Goal: Transaction & Acquisition: Purchase product/service

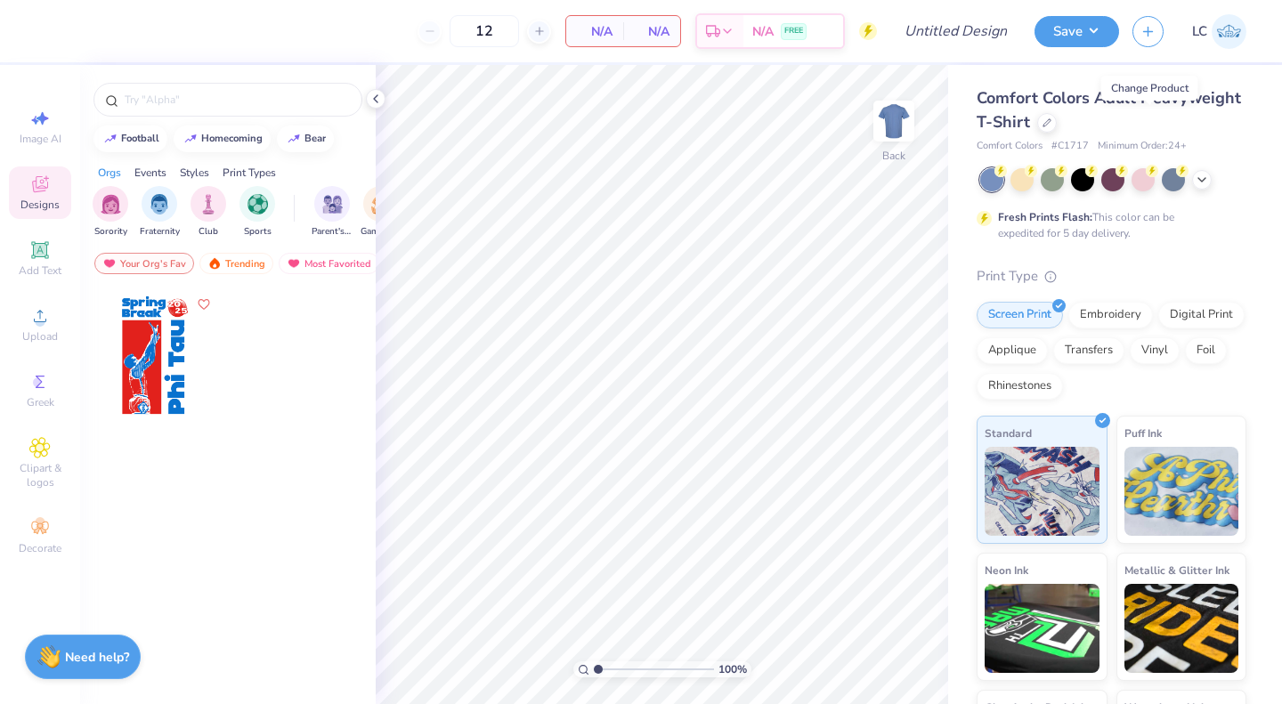
click at [1057, 114] on div at bounding box center [1047, 123] width 20 height 20
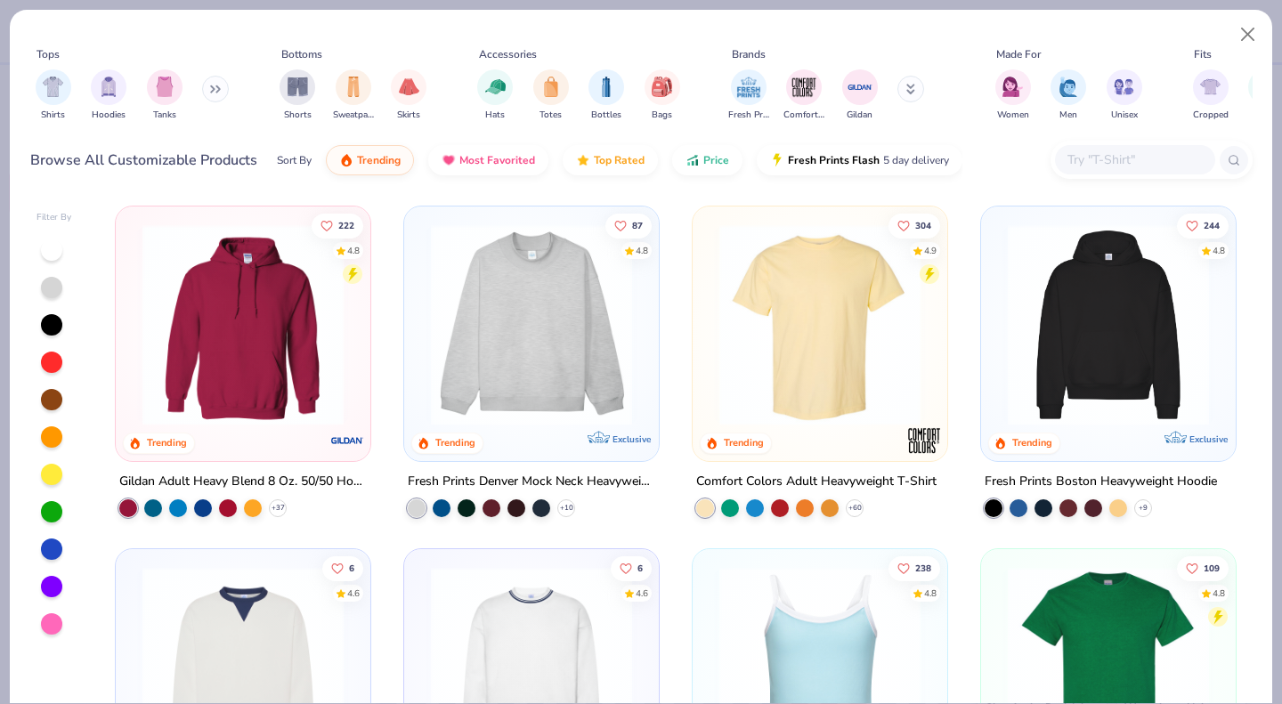
click at [314, 78] on div "Shorts" at bounding box center [298, 95] width 36 height 53
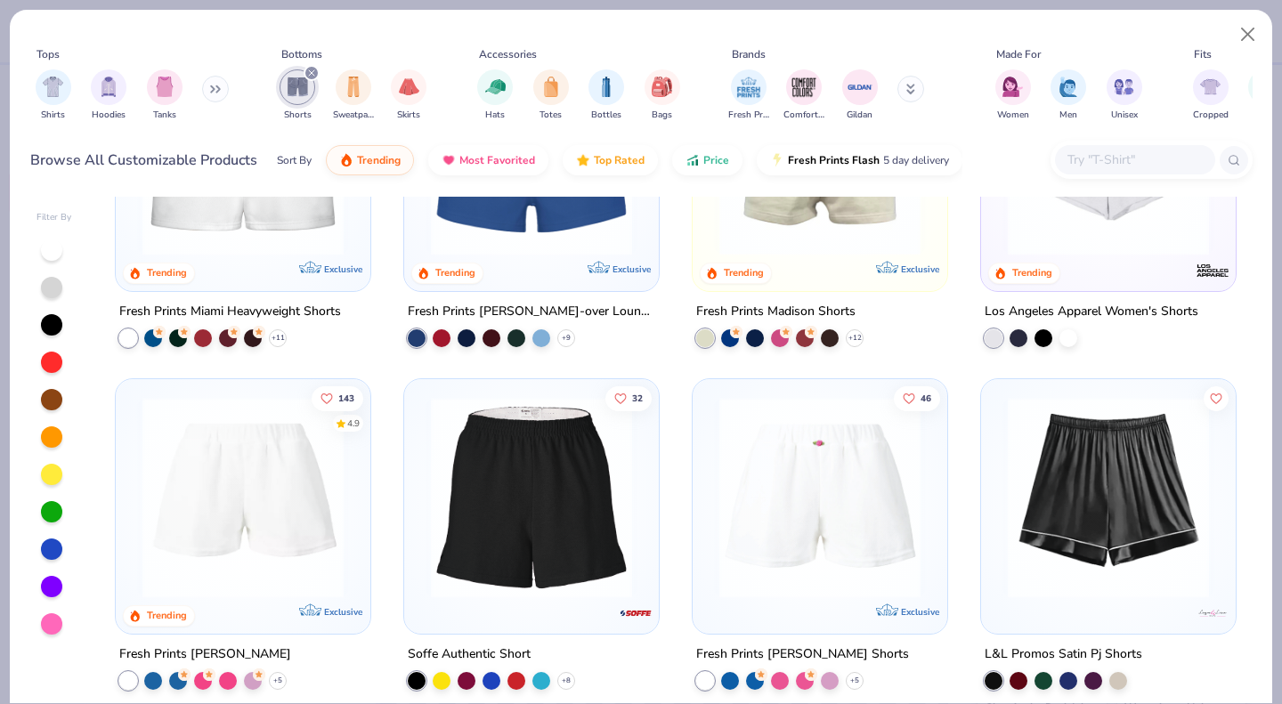
scroll to position [62, 0]
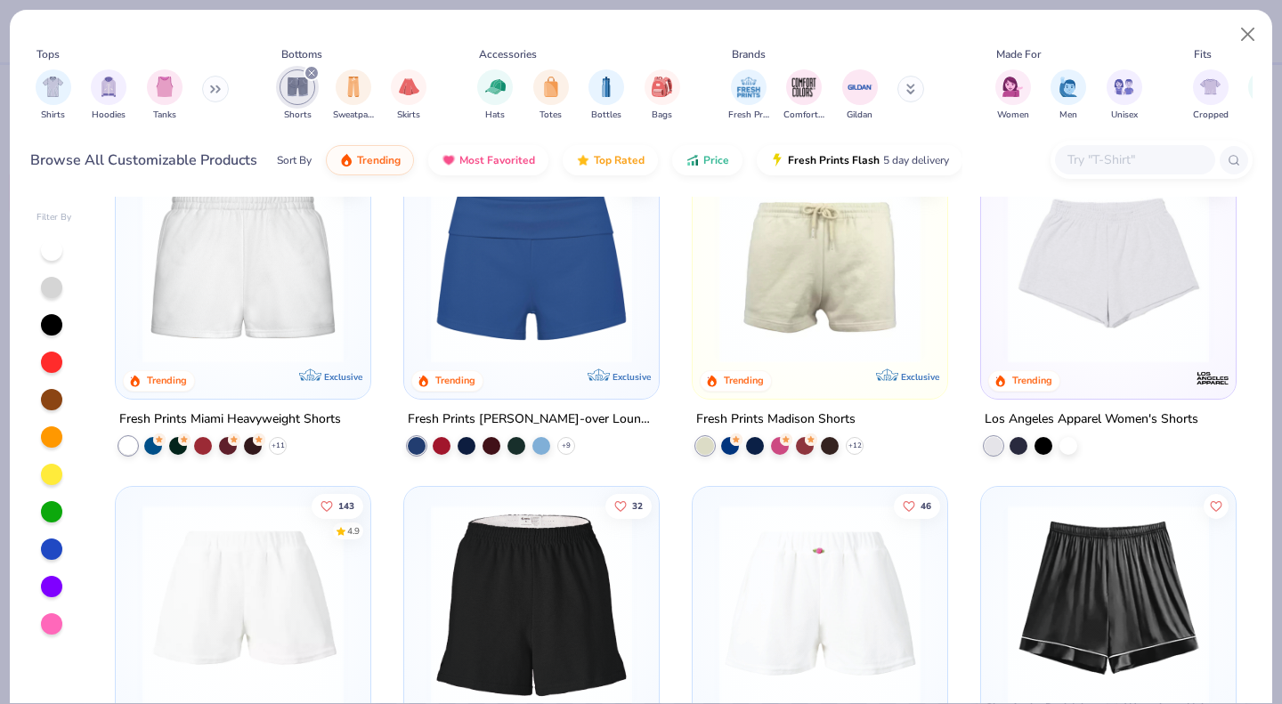
click at [279, 300] on img at bounding box center [243, 262] width 219 height 201
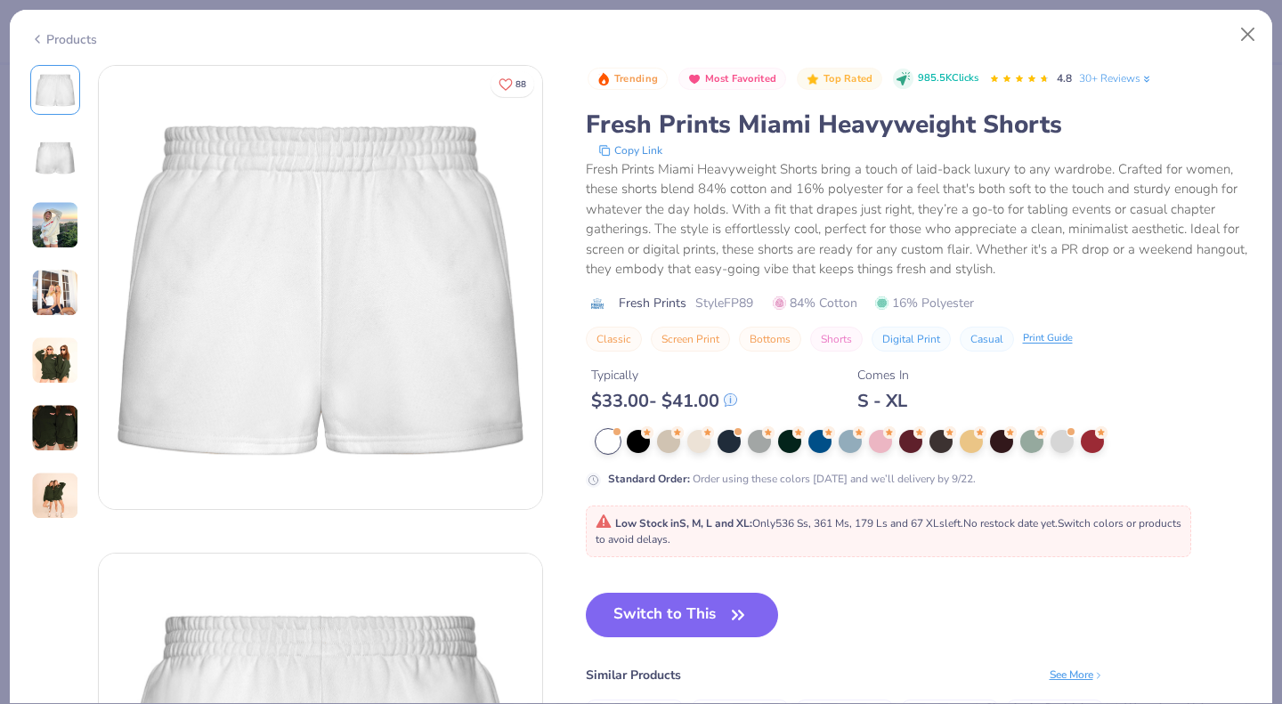
click at [724, 616] on button "Switch to This" at bounding box center [682, 615] width 193 height 45
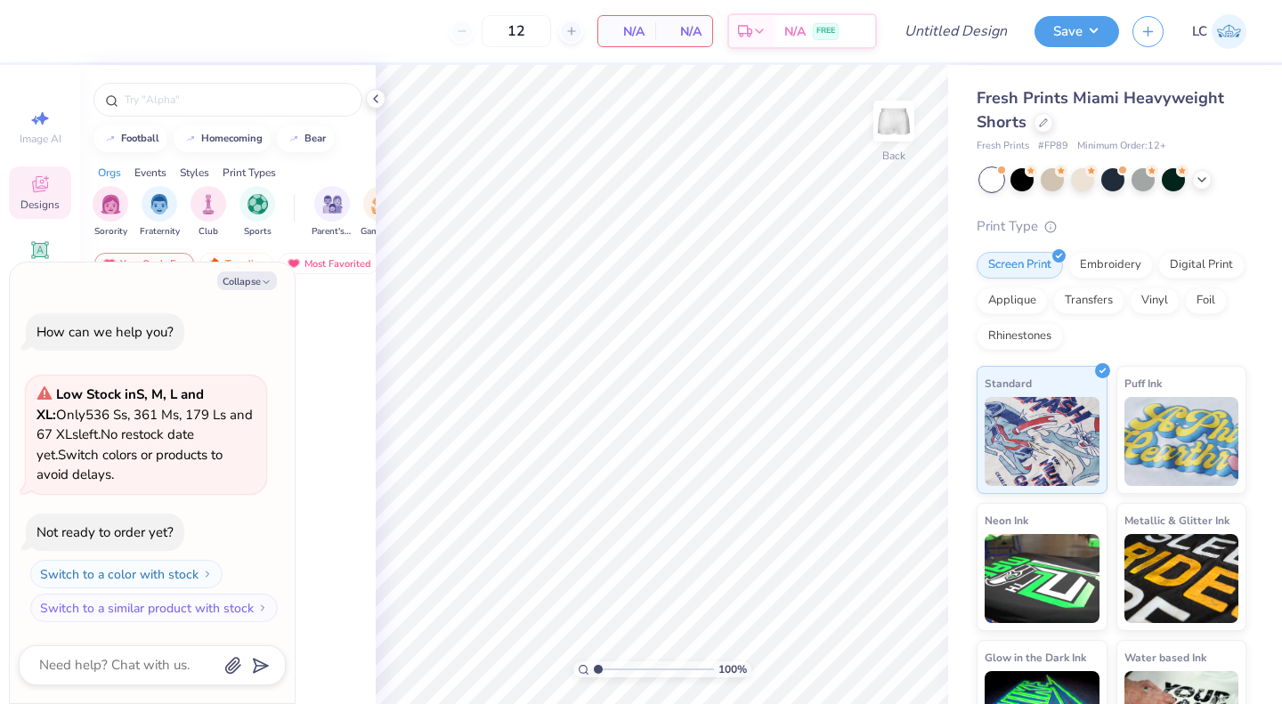
click at [247, 278] on button "Collapse" at bounding box center [247, 281] width 60 height 19
type textarea "x"
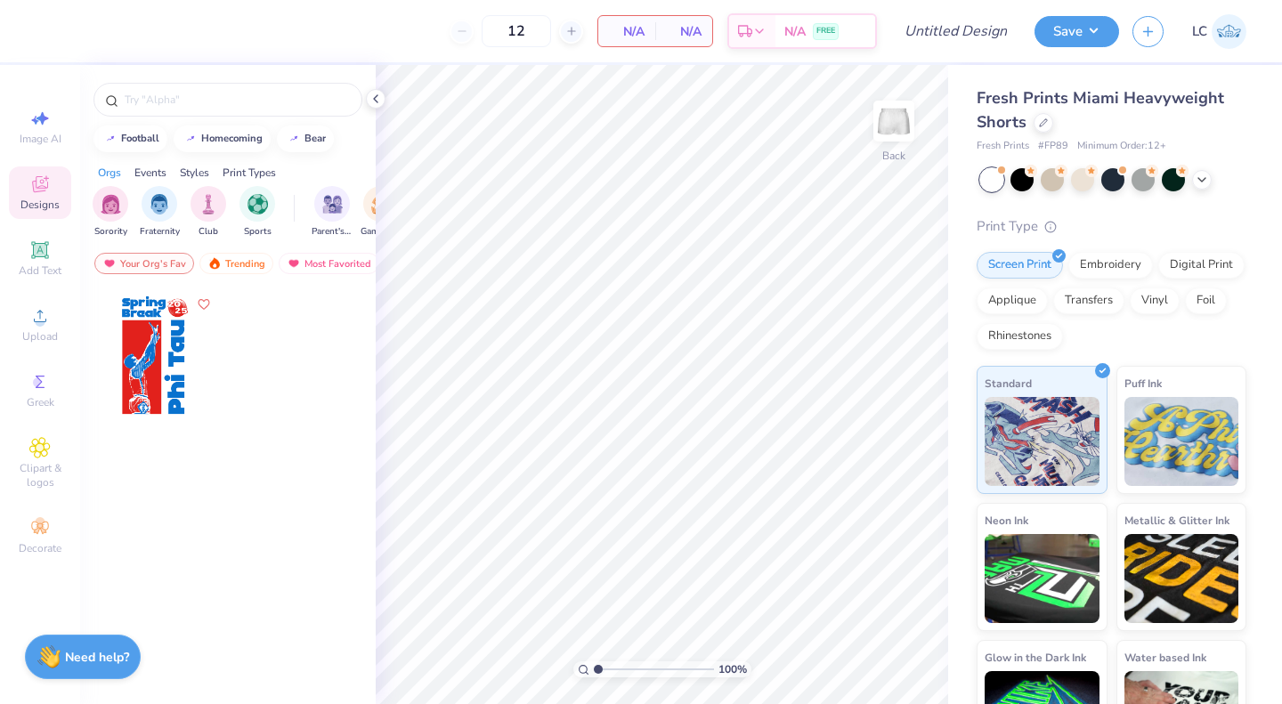
click at [51, 515] on div "Decorate" at bounding box center [40, 536] width 62 height 53
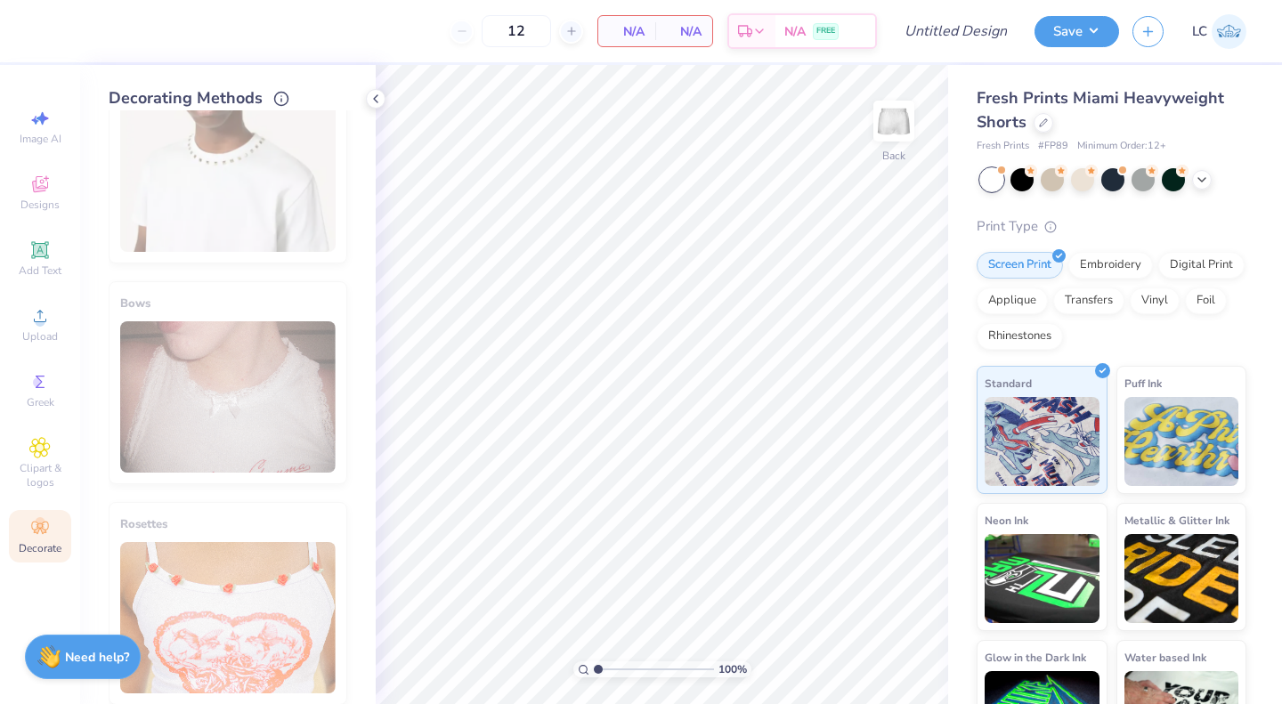
scroll to position [966, 0]
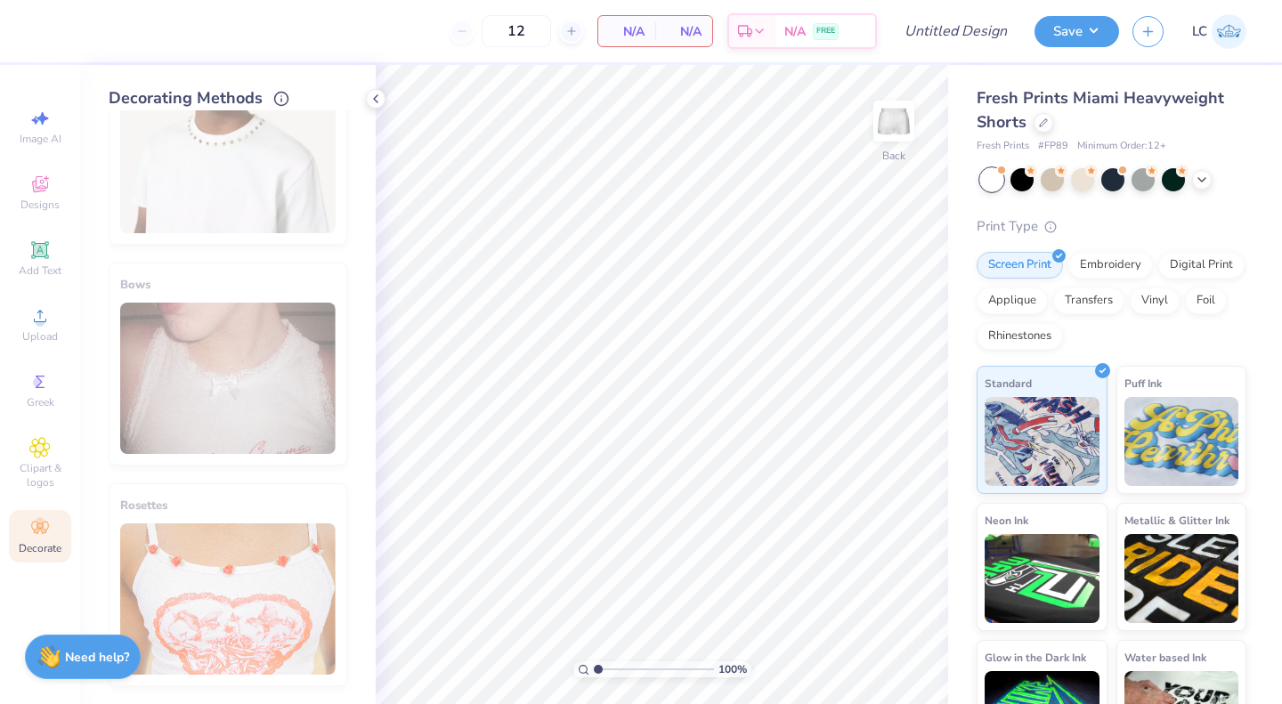
click at [1037, 127] on div at bounding box center [1044, 123] width 20 height 20
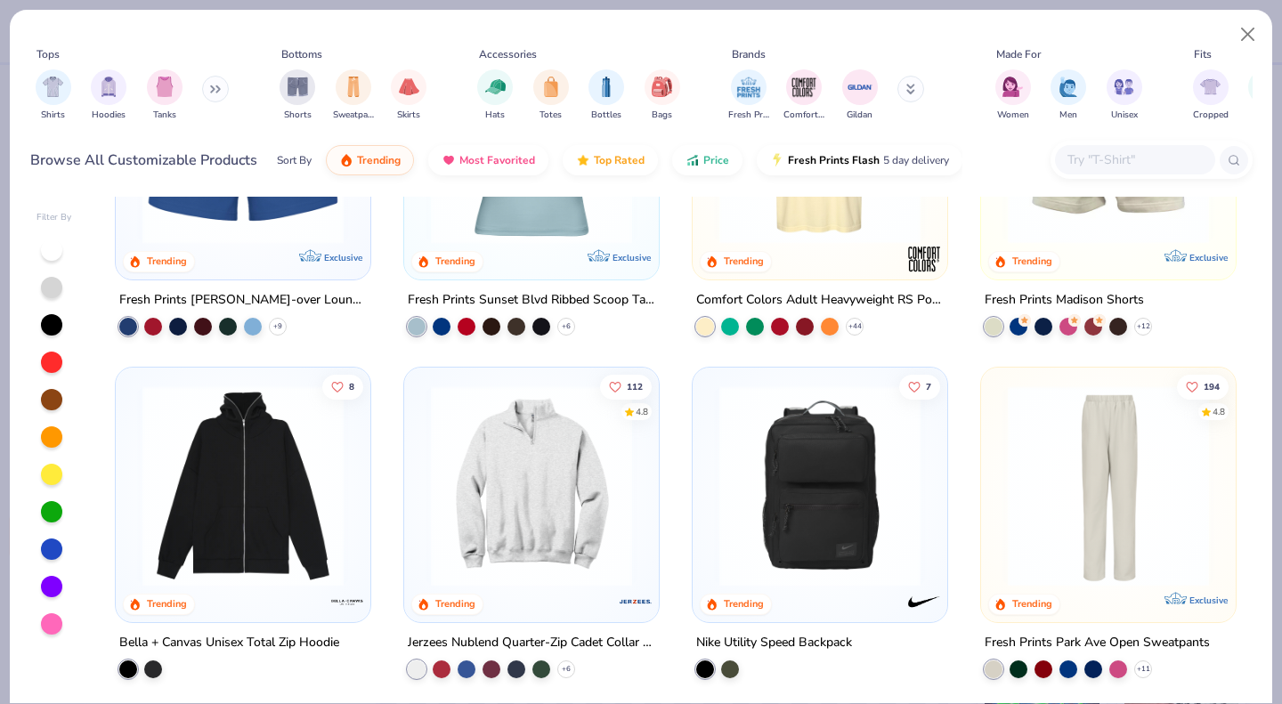
scroll to position [1553, 0]
click at [284, 114] on span "Shorts" at bounding box center [298, 115] width 28 height 13
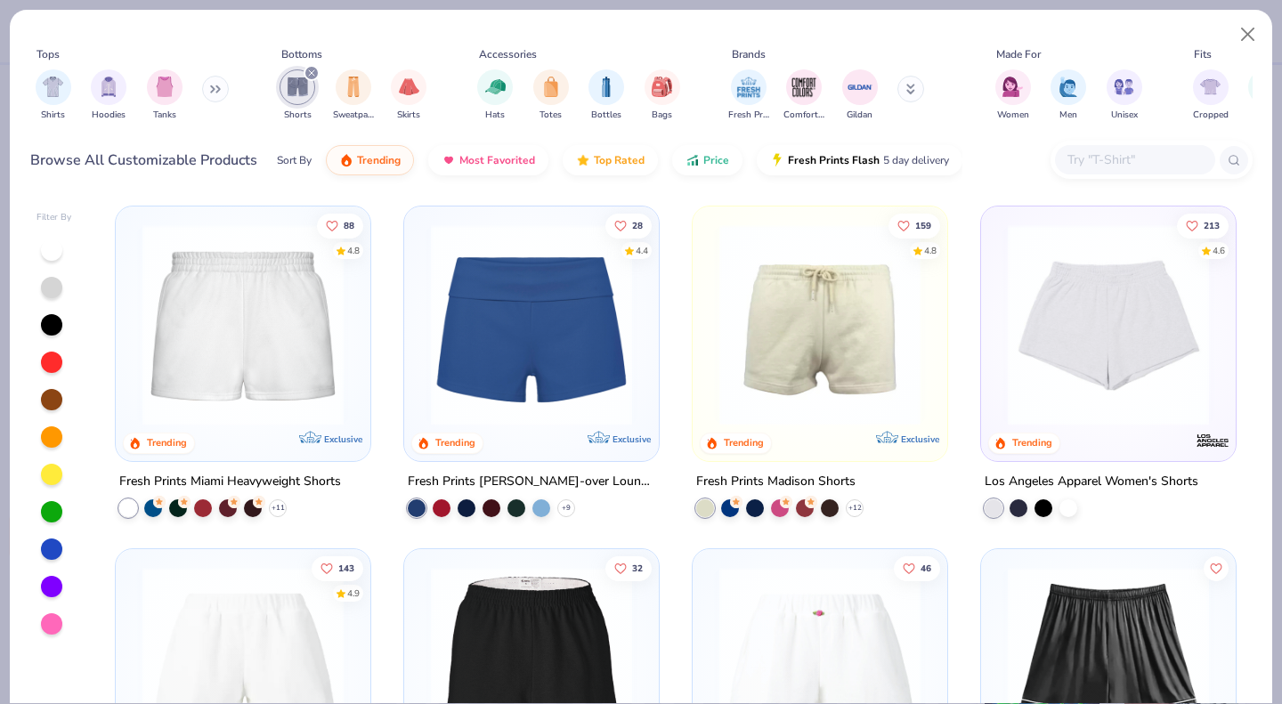
scroll to position [83, 0]
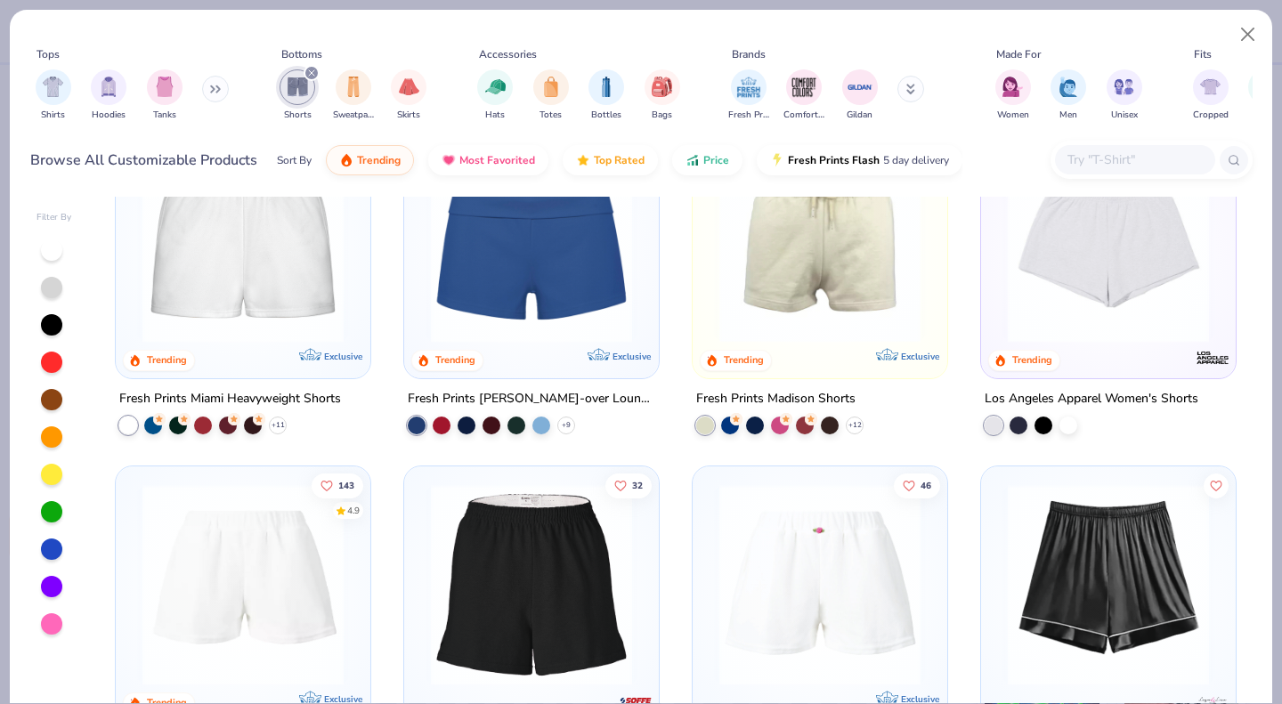
click at [1054, 337] on img at bounding box center [1108, 242] width 219 height 201
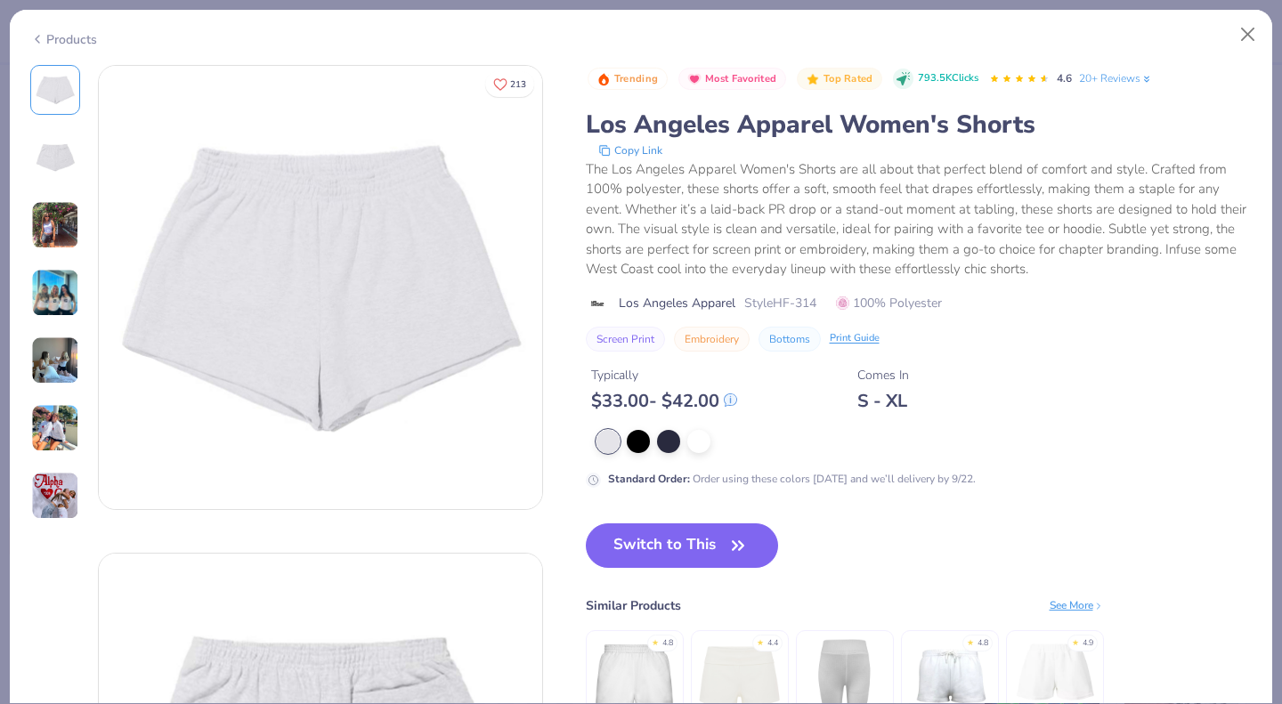
click at [702, 433] on div at bounding box center [698, 441] width 23 height 23
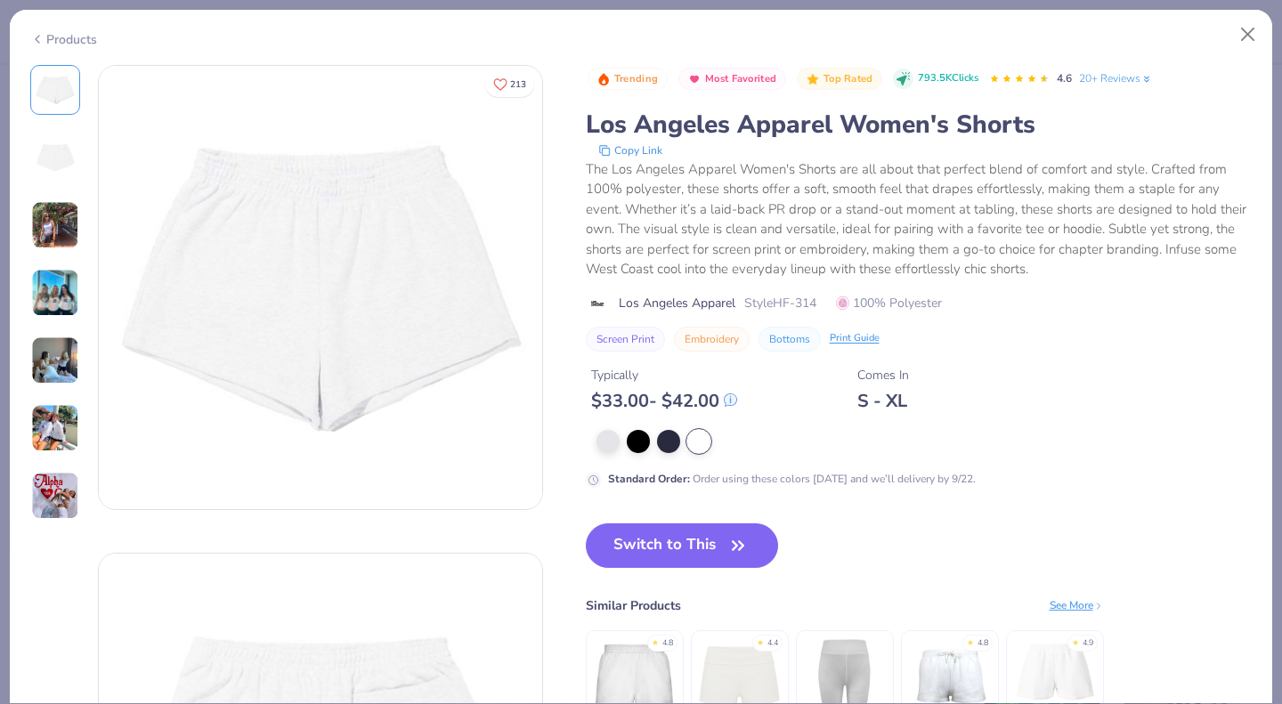
click at [671, 435] on div at bounding box center [668, 441] width 23 height 23
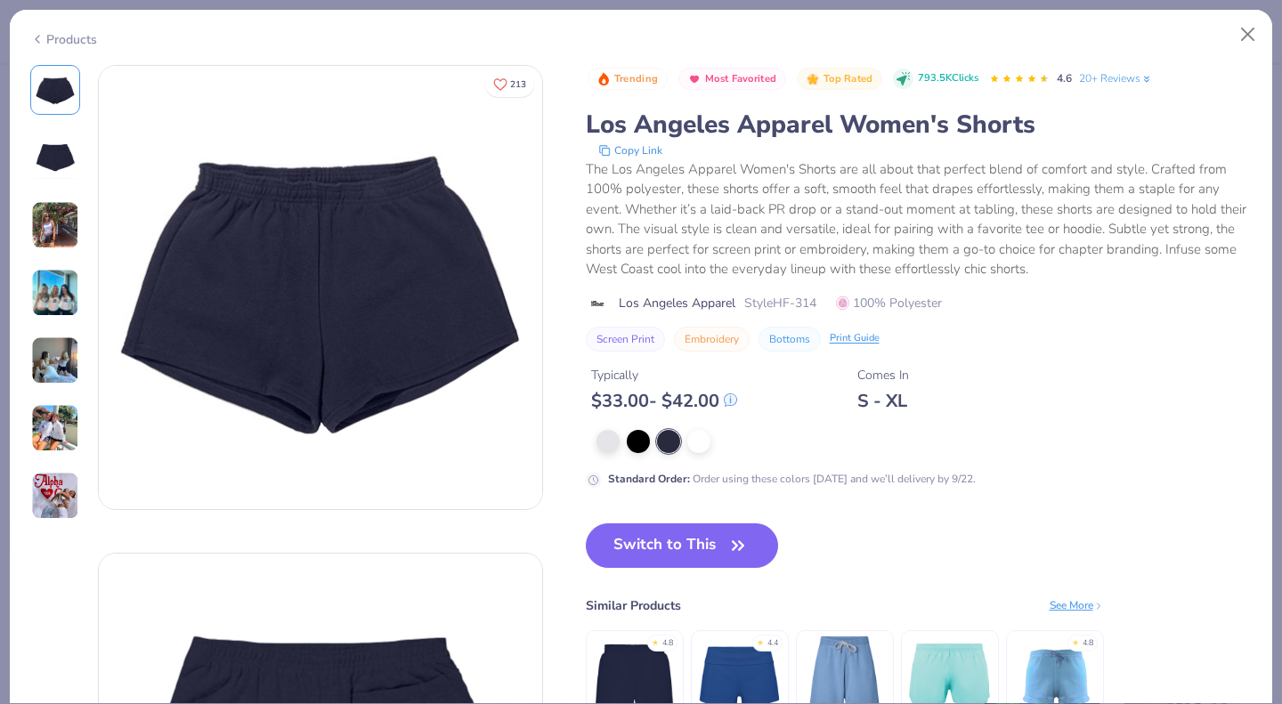
click at [638, 435] on div at bounding box center [638, 441] width 23 height 23
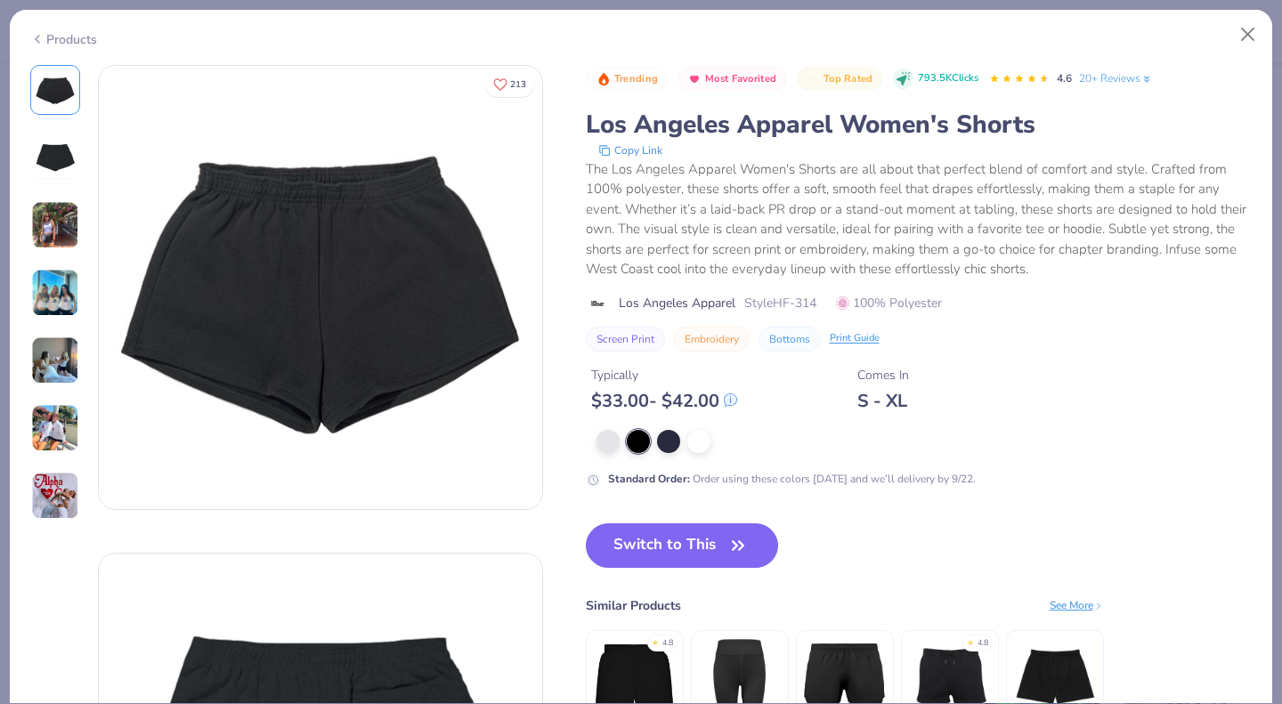
click at [608, 435] on div at bounding box center [608, 441] width 23 height 23
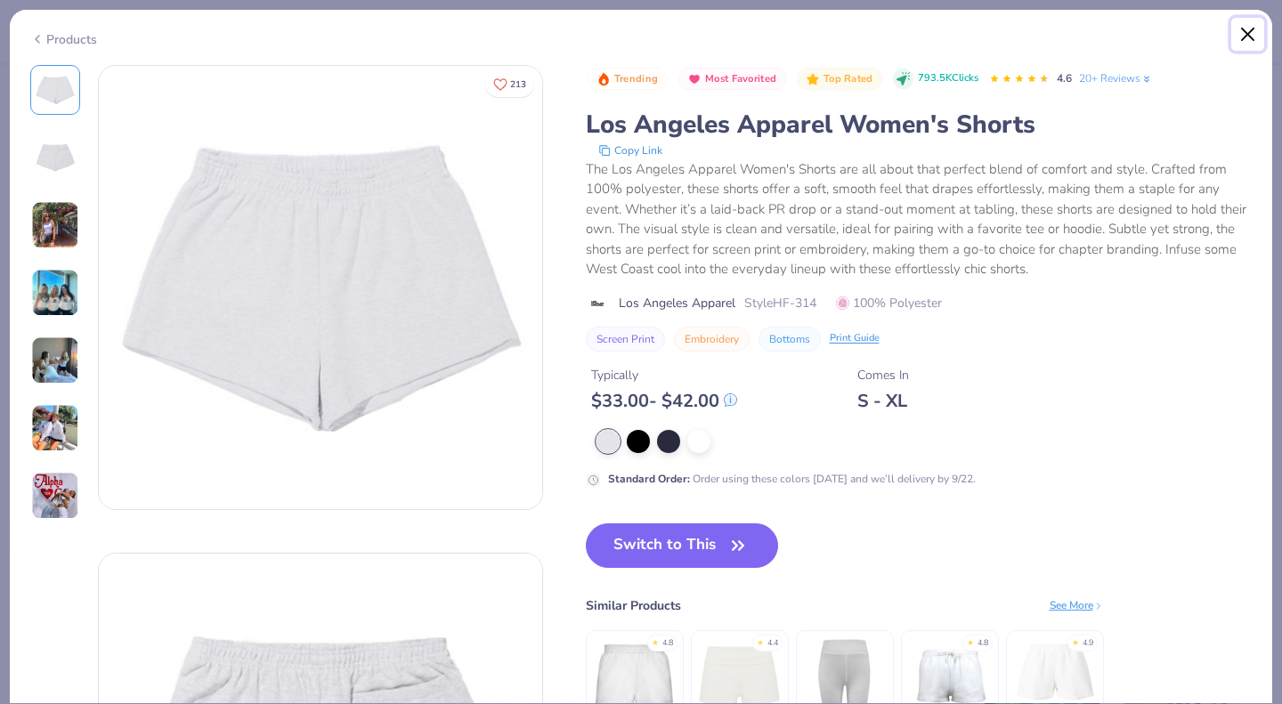
click at [1233, 31] on button "Close" at bounding box center [1248, 35] width 34 height 34
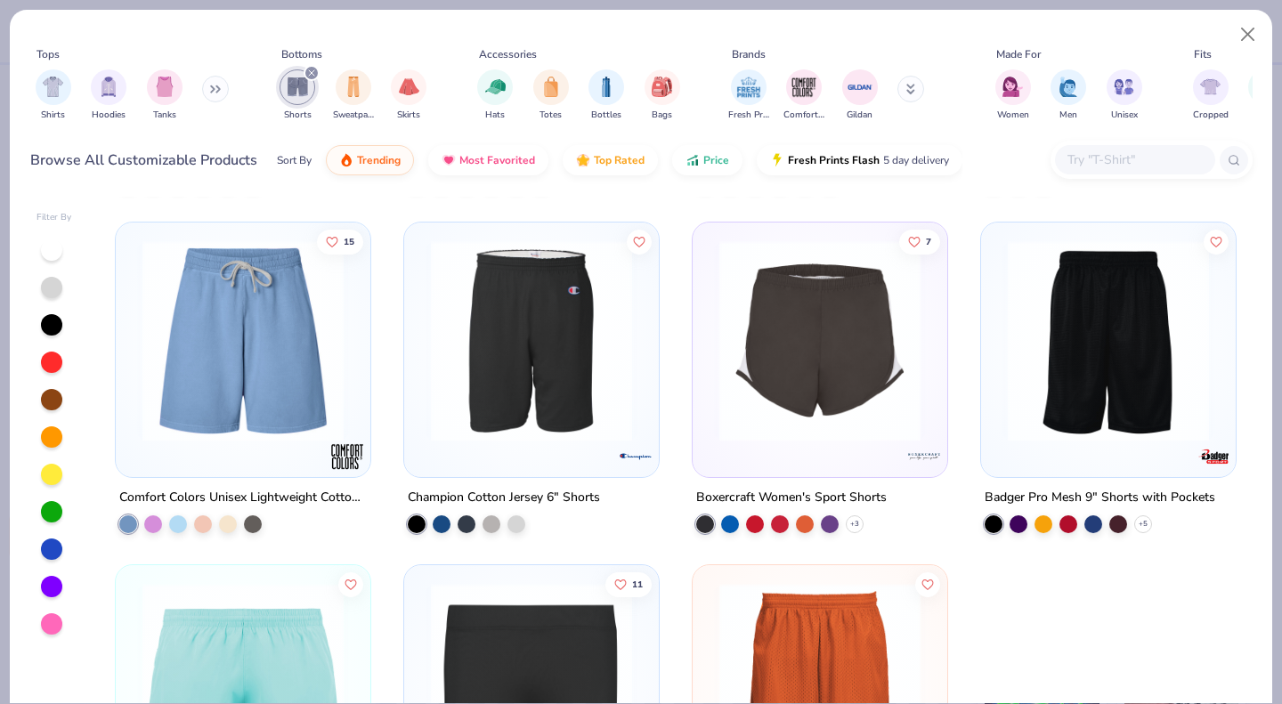
scroll to position [2345, 0]
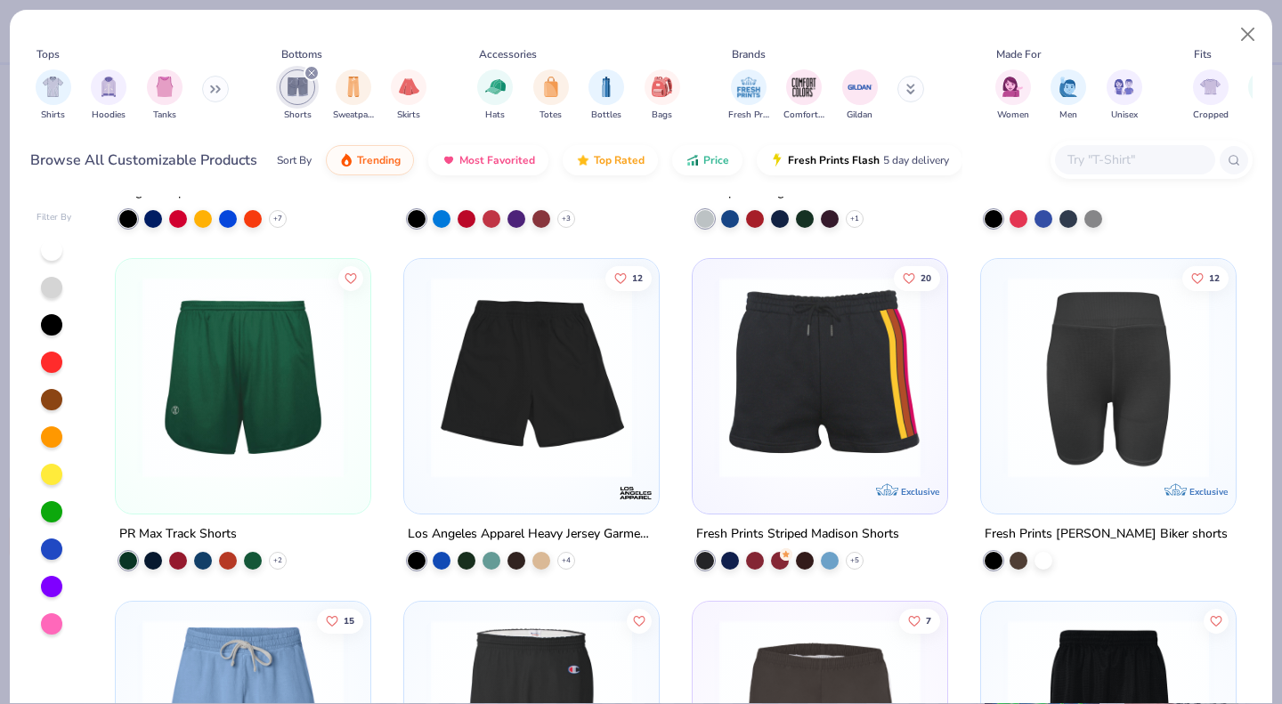
click at [725, 547] on div "Fresh Prints Striped Madison Shorts + 5" at bounding box center [820, 547] width 256 height 46
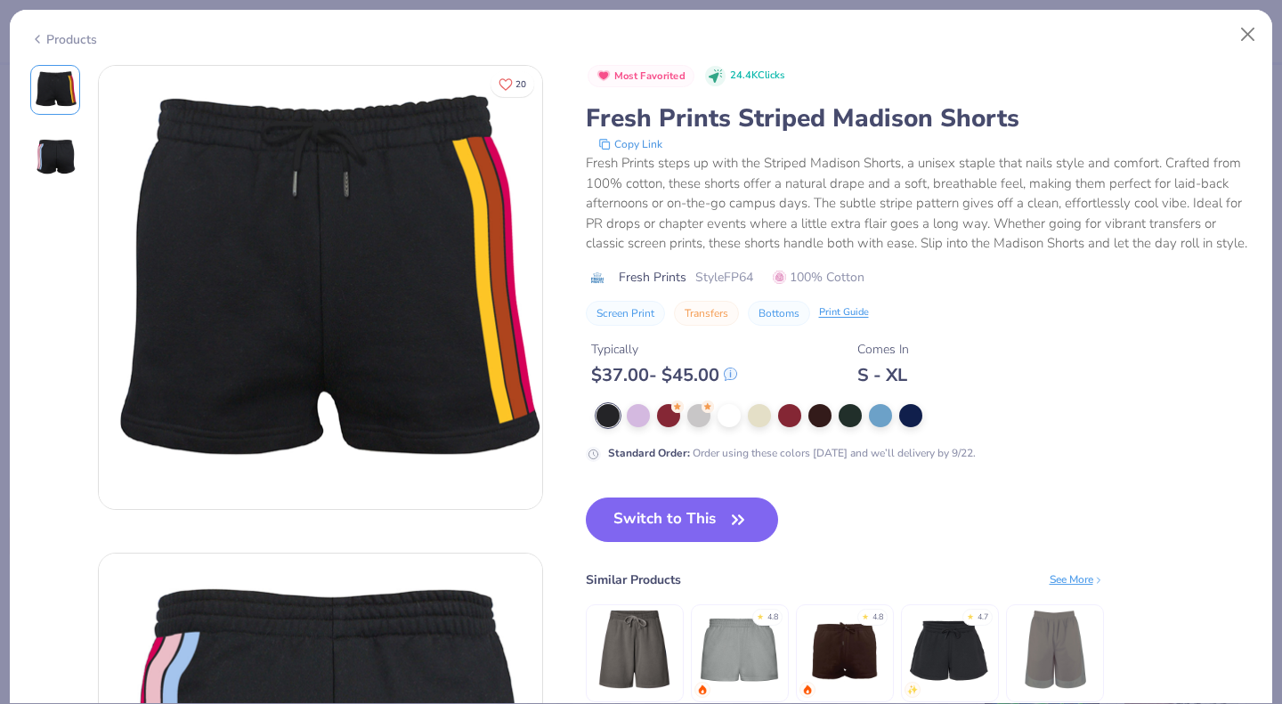
click at [915, 427] on div at bounding box center [910, 415] width 23 height 23
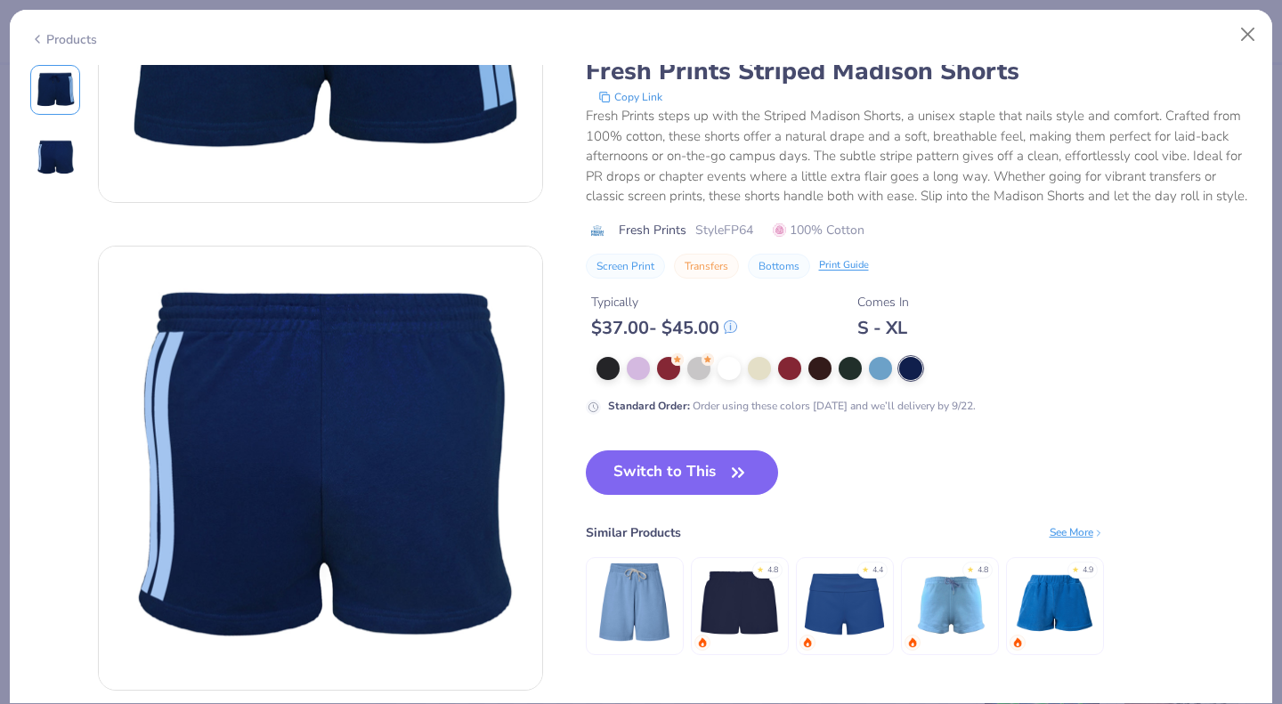
scroll to position [310, 0]
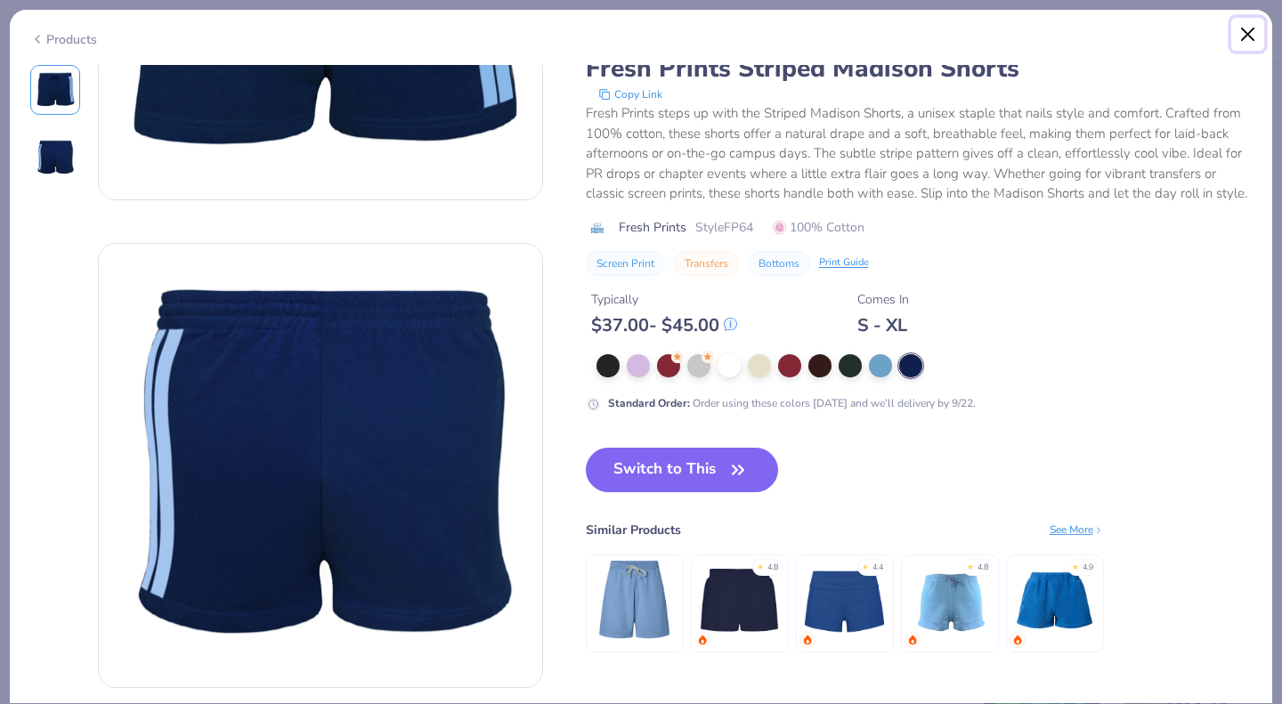
click at [1244, 39] on button "Close" at bounding box center [1248, 35] width 34 height 34
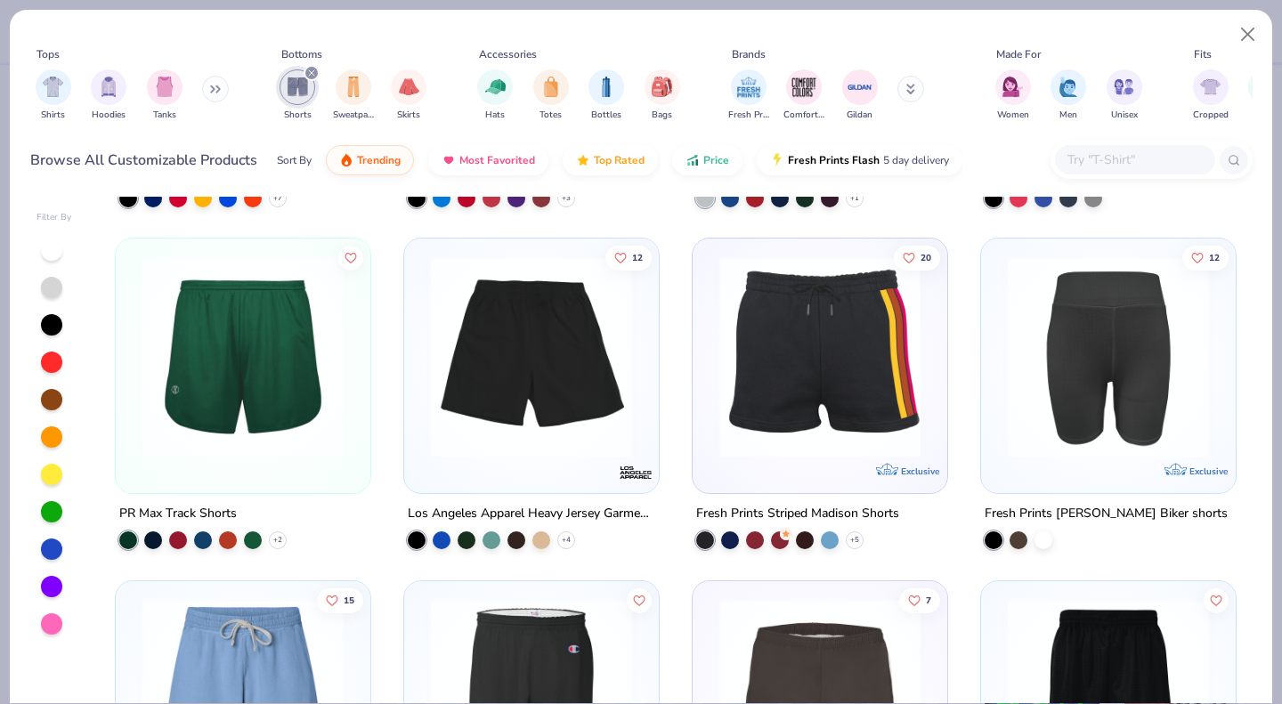
scroll to position [2367, 0]
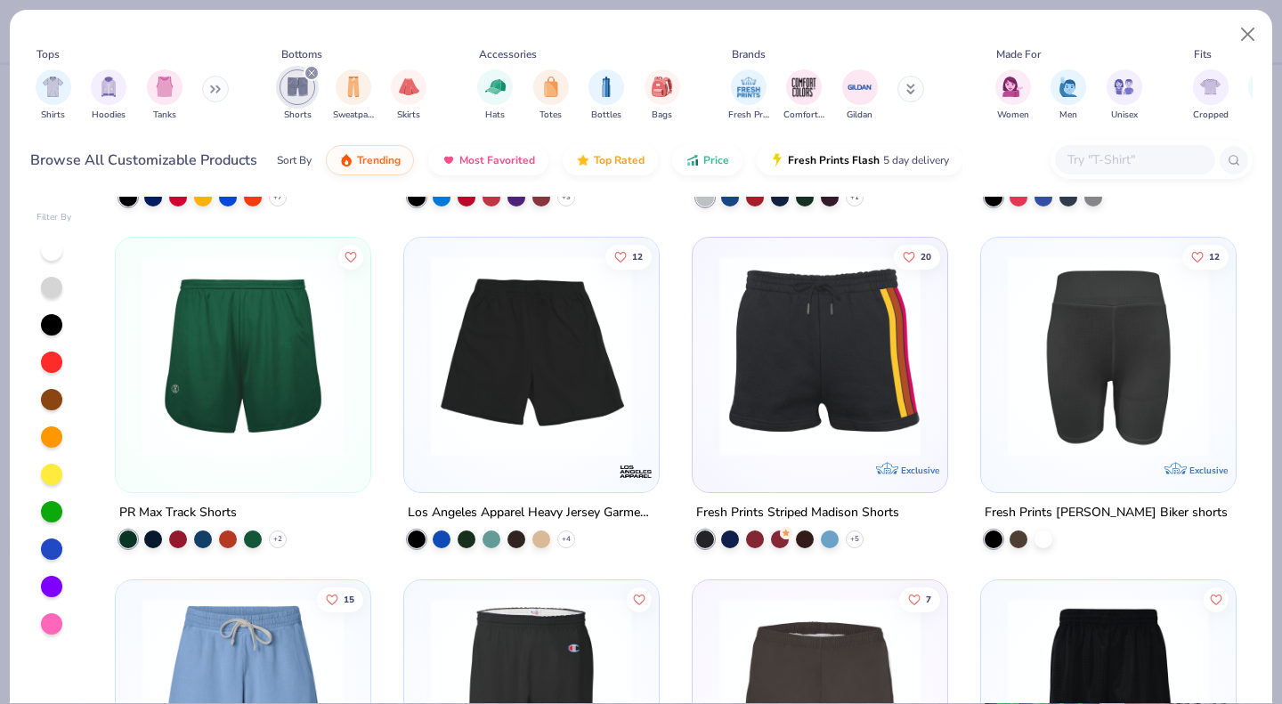
click at [737, 100] on div "Fresh Prints" at bounding box center [748, 95] width 41 height 53
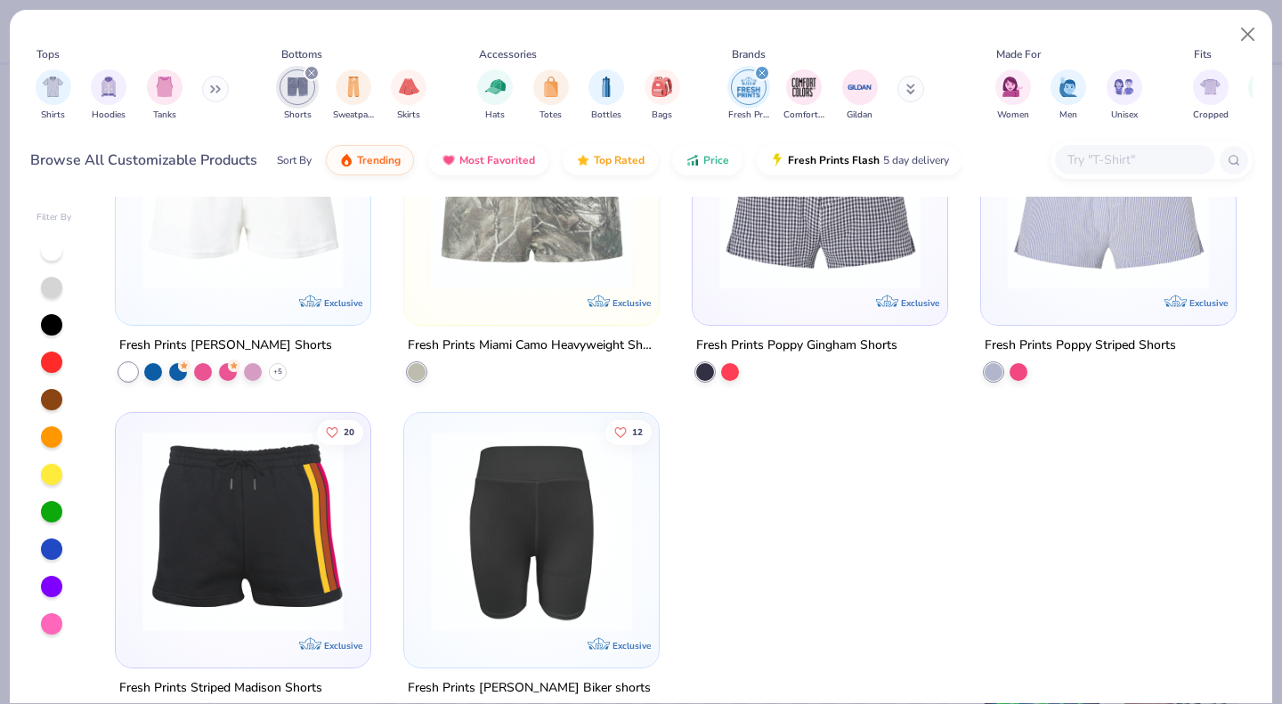
scroll to position [529, 0]
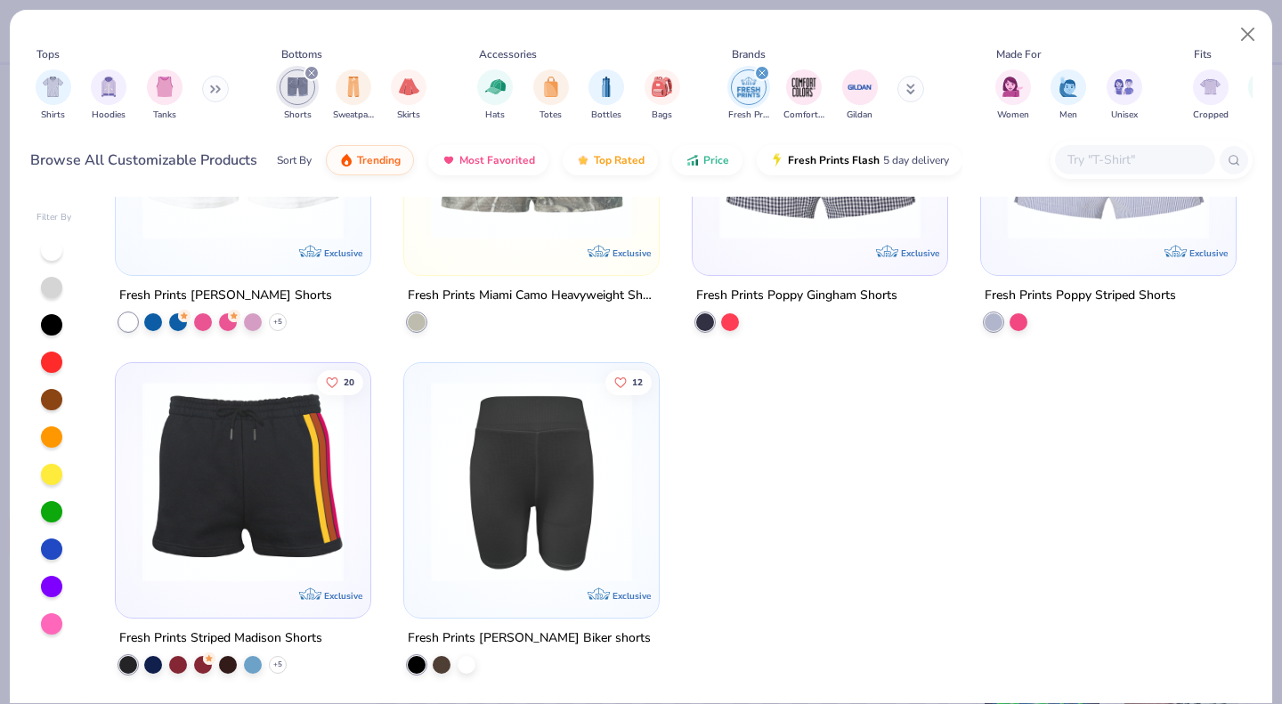
click at [144, 660] on div at bounding box center [153, 664] width 18 height 18
click at [857, 654] on div at bounding box center [820, 533] width 256 height 342
click at [1280, 95] on div "Tops Shirts Hoodies Tanks Bottoms Shorts Sweatpants Skirts Accessories Hats Tot…" at bounding box center [641, 352] width 1282 height 704
